Goal: Information Seeking & Learning: Learn about a topic

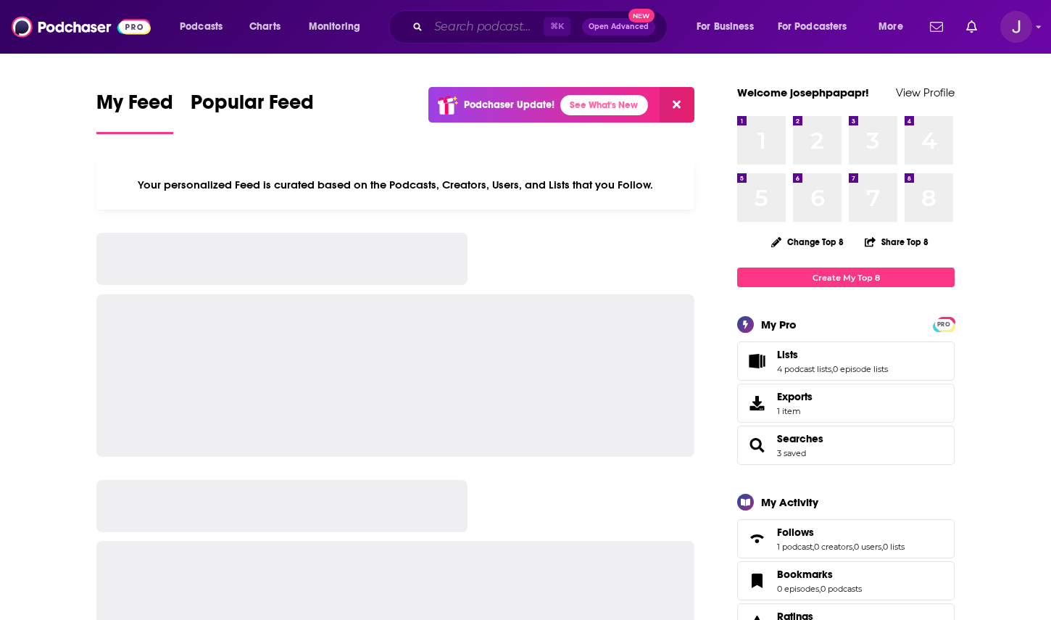
click at [458, 24] on input "Search podcasts, credits, & more..." at bounding box center [485, 26] width 115 height 23
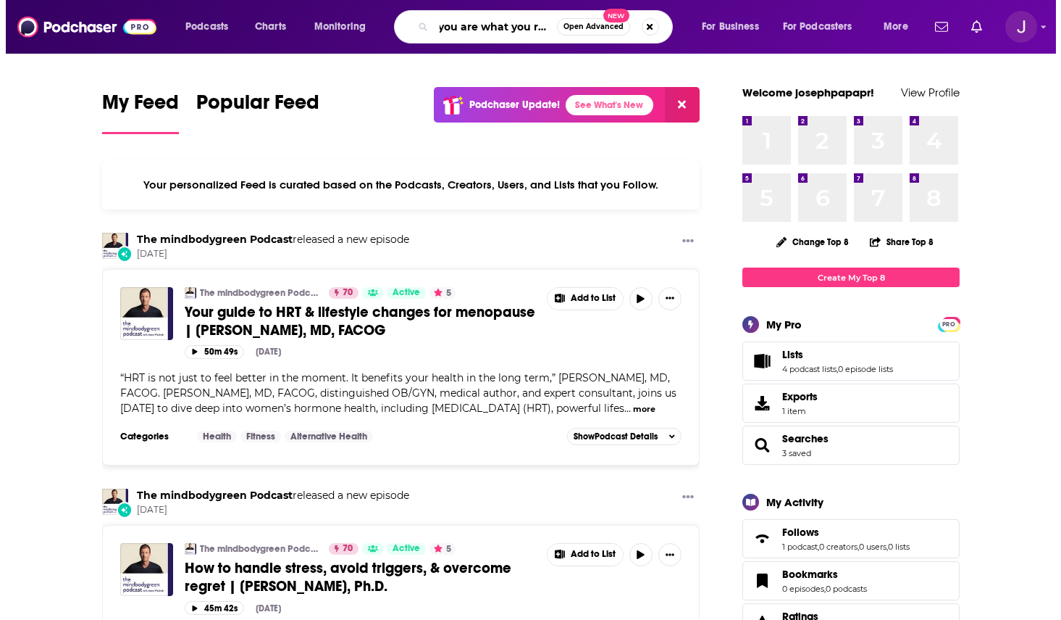
scroll to position [0, 8]
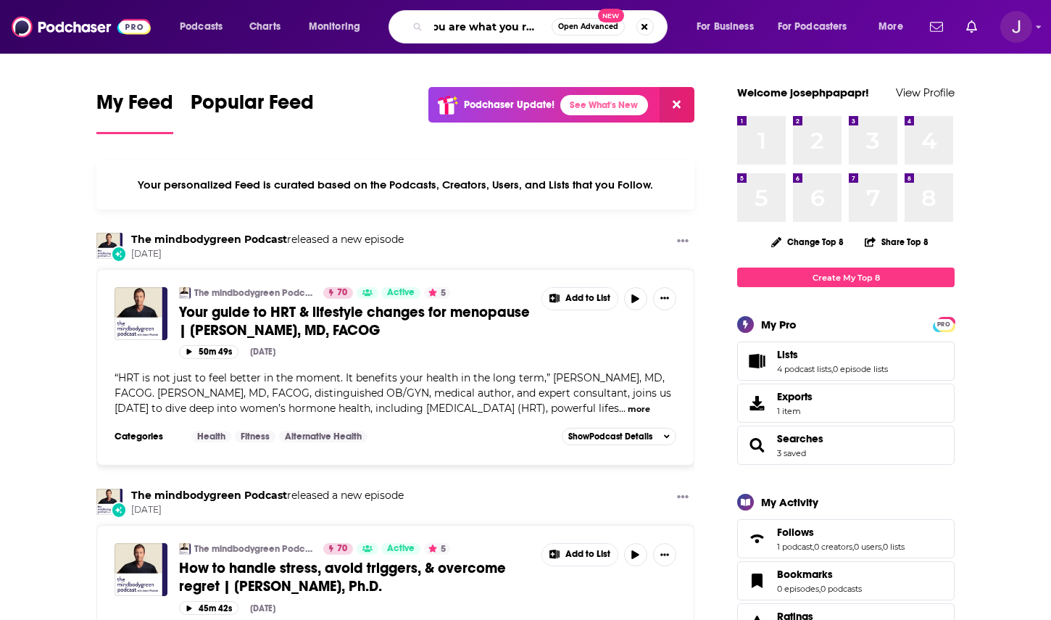
type input "you are what you read"
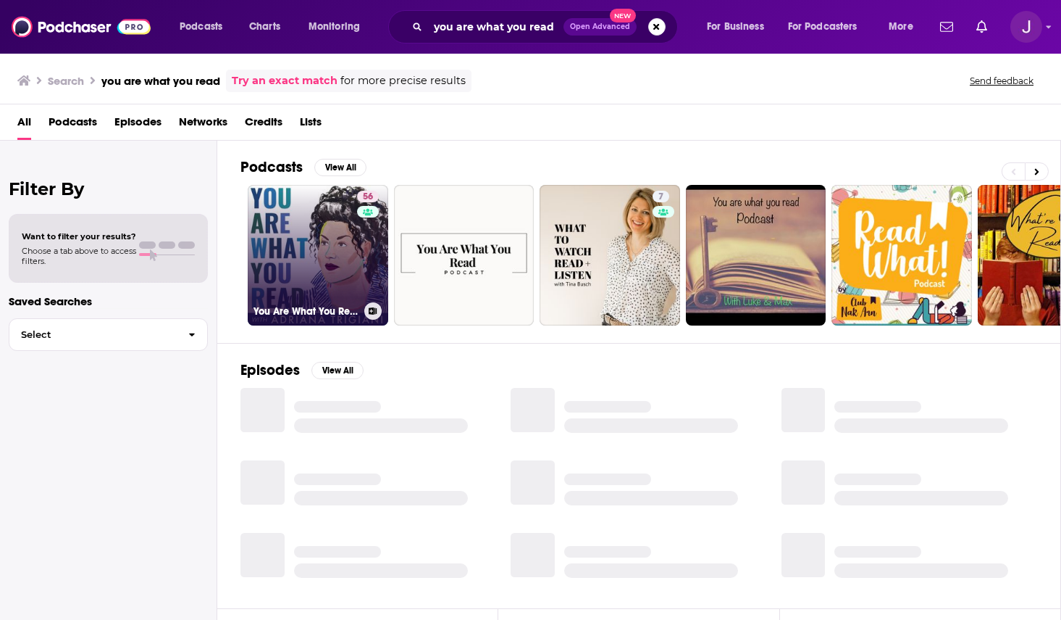
click at [292, 272] on link "56 You Are What You Read" at bounding box center [318, 255] width 141 height 141
